Goal: Task Accomplishment & Management: Complete application form

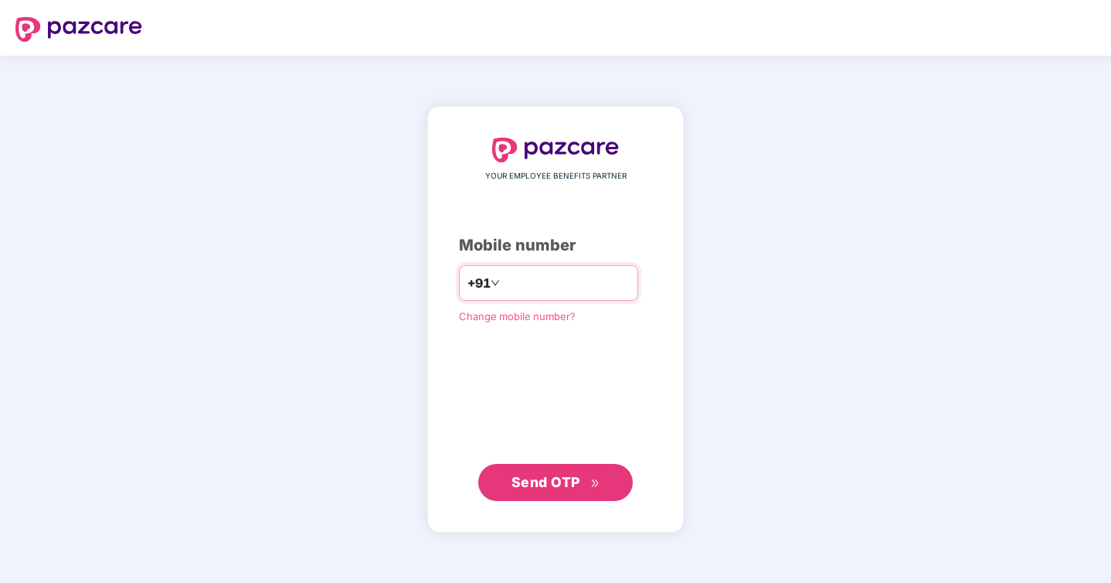
click at [611, 283] on input "number" at bounding box center [566, 282] width 127 height 25
type input "**********"
click at [594, 487] on icon "double-right" at bounding box center [595, 483] width 10 height 10
